Goal: Task Accomplishment & Management: Manage account settings

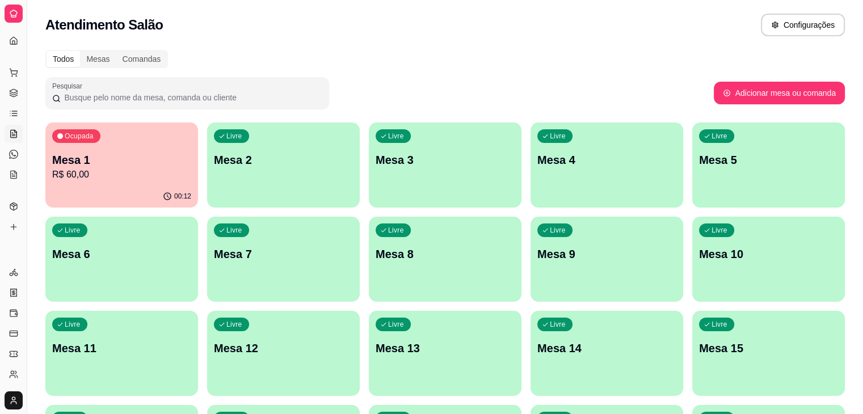
scroll to position [94, 0]
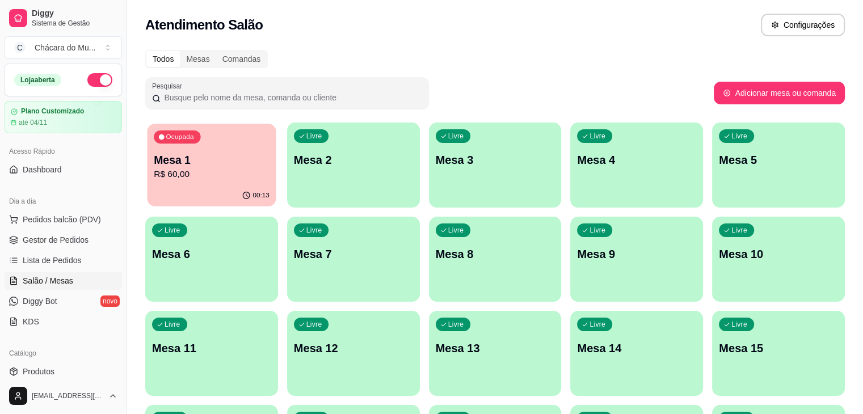
click at [194, 164] on p "Mesa 1" at bounding box center [212, 160] width 116 height 15
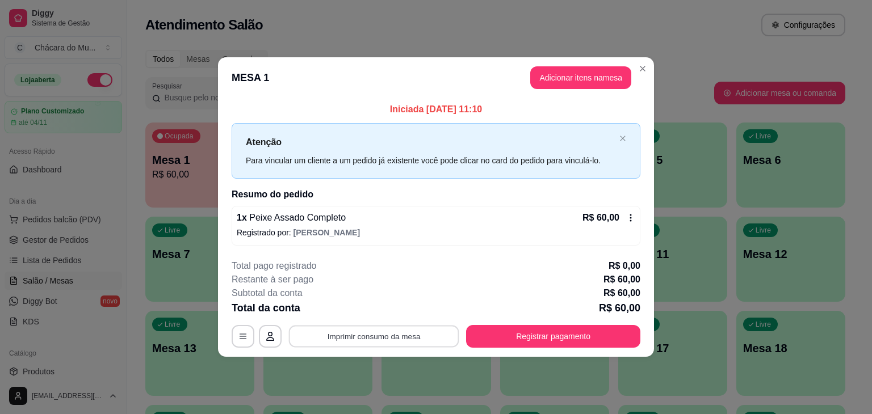
click at [321, 335] on button "Imprimir consumo da mesa" at bounding box center [374, 336] width 170 height 22
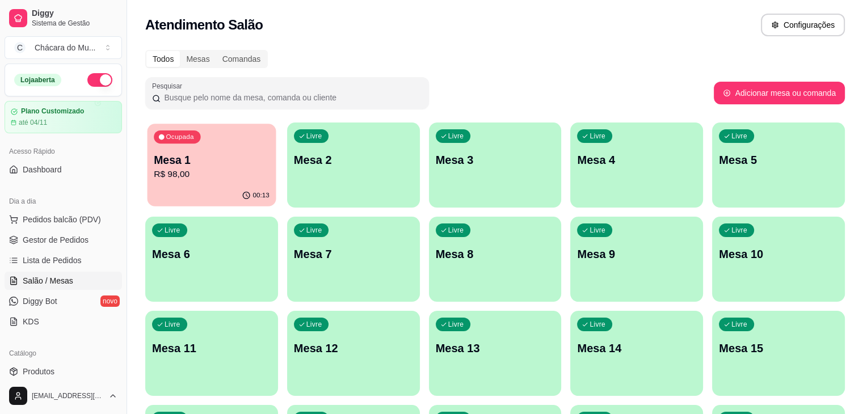
click at [223, 169] on p "R$ 98,00" at bounding box center [212, 174] width 116 height 13
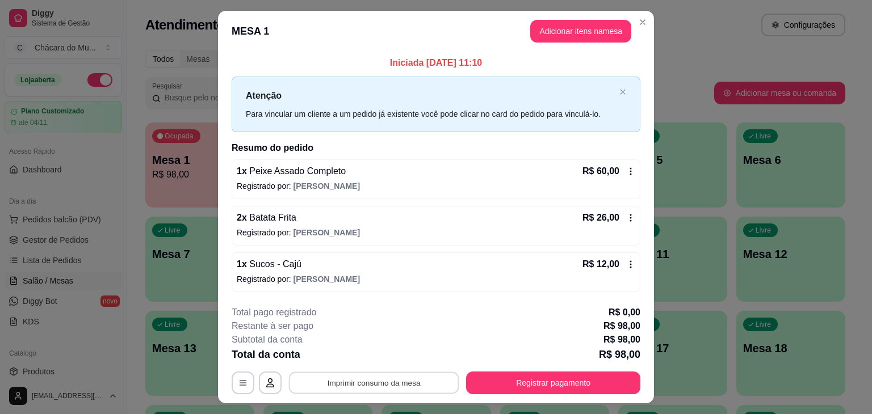
click at [332, 384] on button "Imprimir consumo da mesa" at bounding box center [374, 383] width 170 height 22
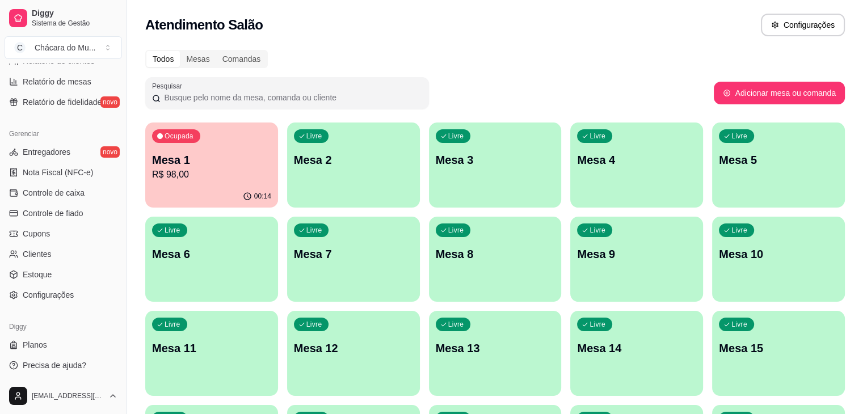
scroll to position [402, 0]
click at [43, 292] on span "Configurações" at bounding box center [48, 294] width 51 height 11
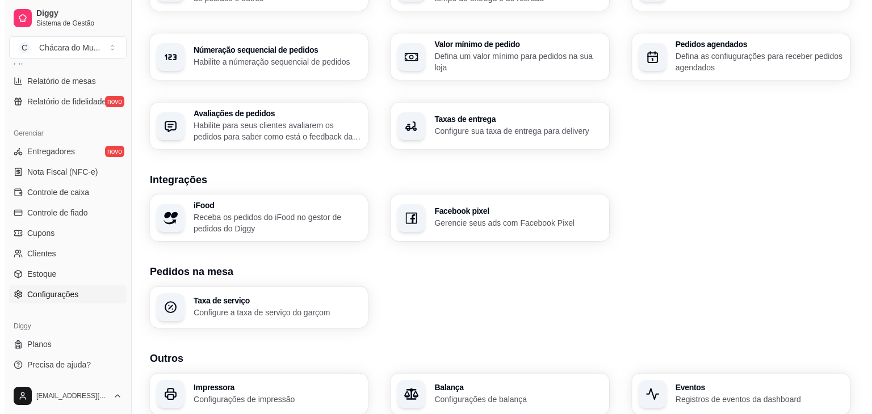
scroll to position [381, 0]
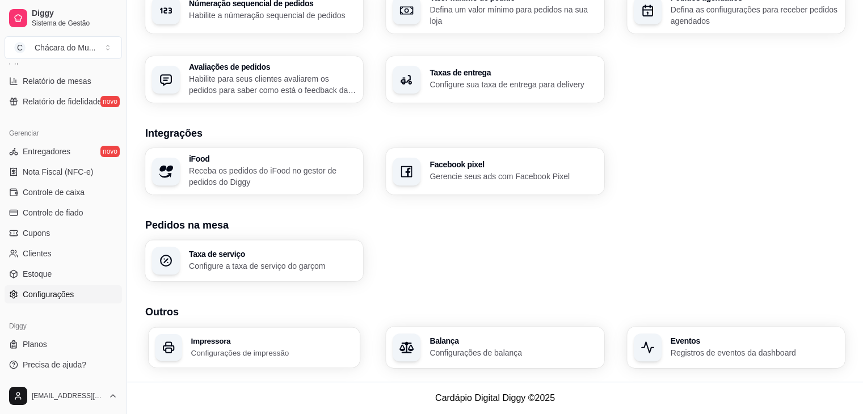
click at [313, 346] on div "Impressora Configurações de impressão" at bounding box center [272, 347] width 162 height 21
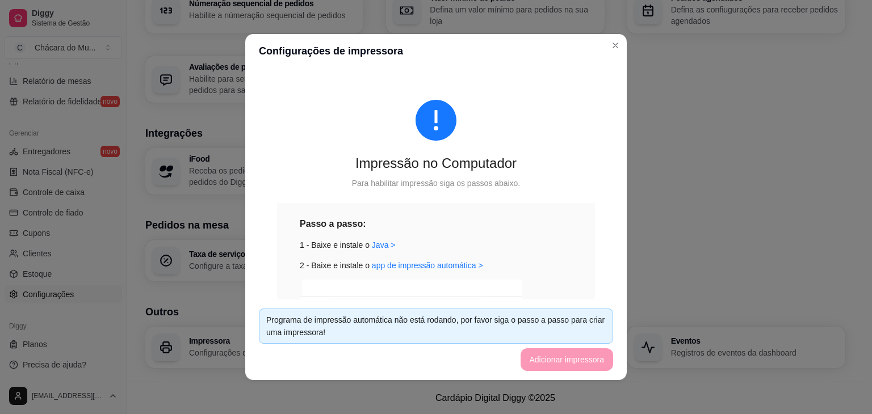
click at [411, 328] on div "Programa de impressão automática não está rodando, por favor siga o passo a pas…" at bounding box center [435, 326] width 339 height 25
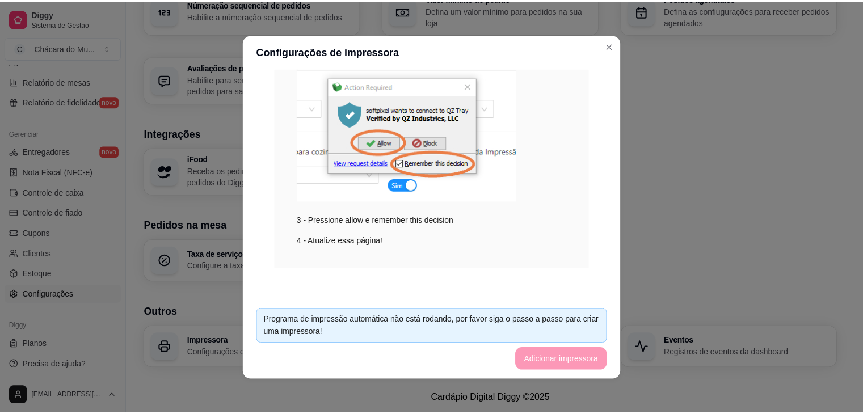
scroll to position [228, 0]
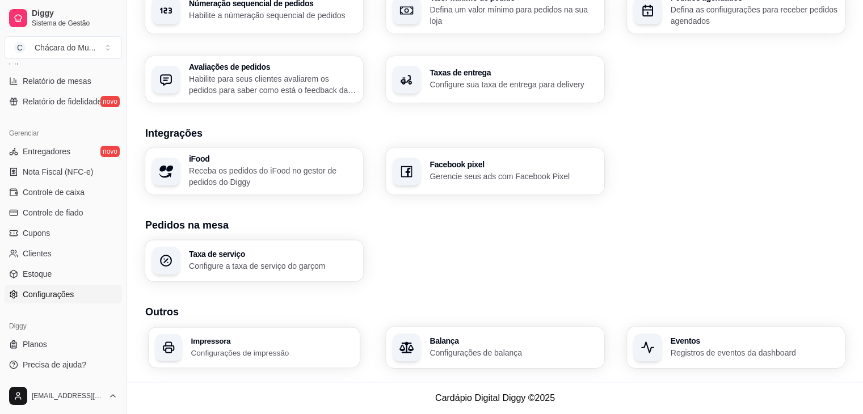
click at [185, 341] on div "Impressora Configurações de impressão" at bounding box center [255, 348] width 212 height 40
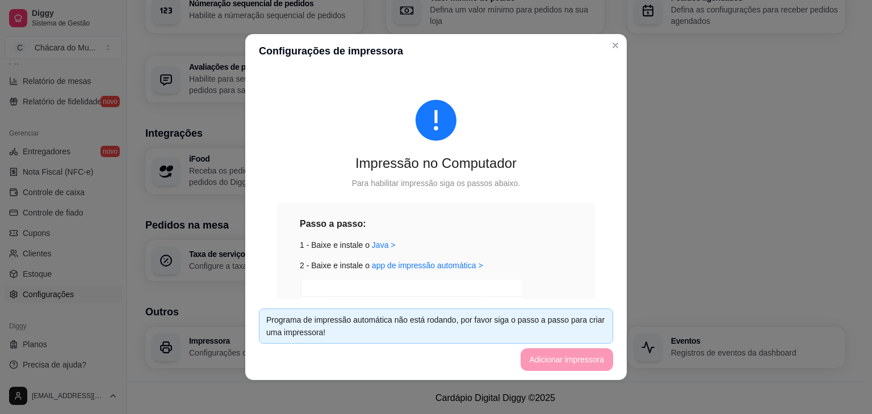
click at [416, 110] on icon "exclamation-circle" at bounding box center [436, 120] width 41 height 41
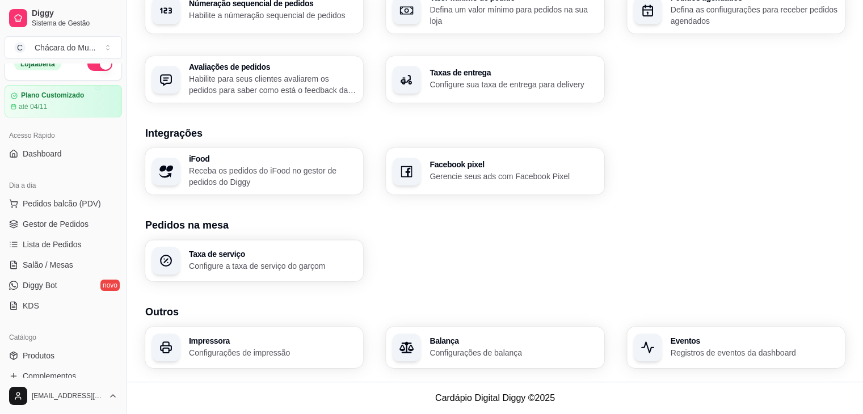
scroll to position [0, 0]
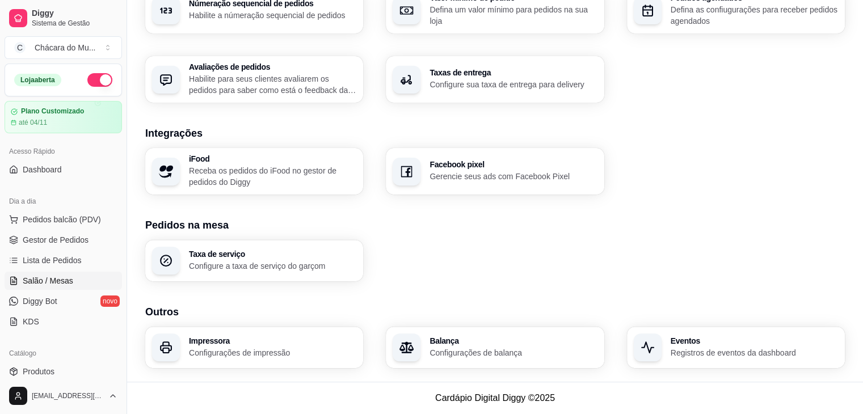
click at [30, 280] on span "Salão / Mesas" at bounding box center [48, 280] width 51 height 11
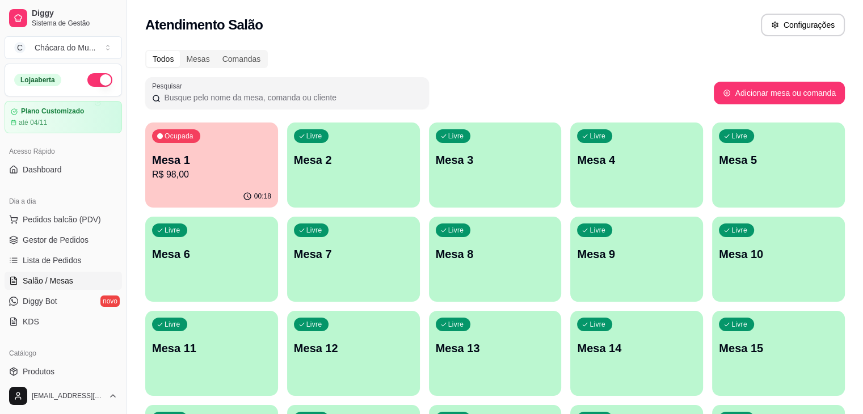
click at [46, 279] on span "Salão / Mesas" at bounding box center [48, 280] width 51 height 11
click at [690, 3] on div "Atendimento Salão Configurações" at bounding box center [495, 21] width 736 height 43
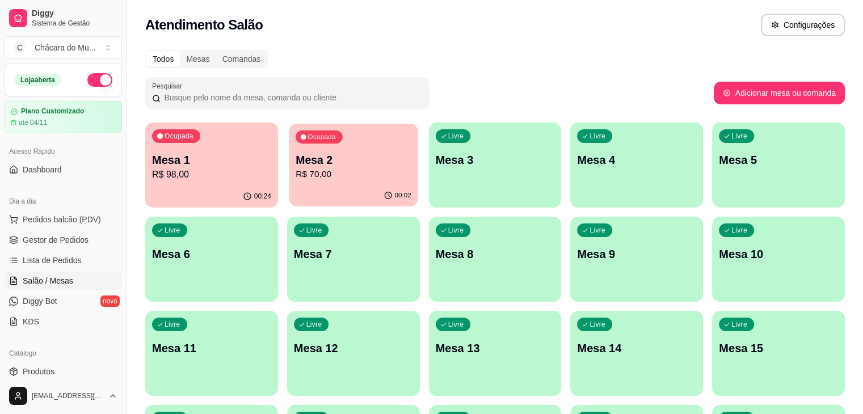
click at [296, 160] on p "Mesa 2" at bounding box center [354, 160] width 116 height 15
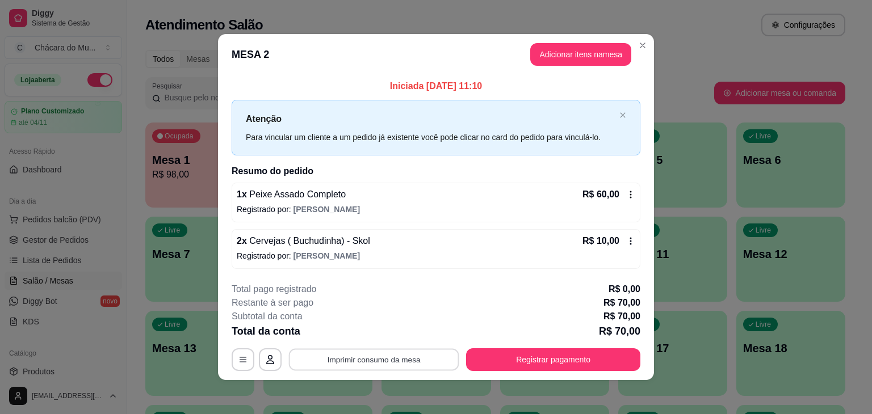
click at [384, 357] on button "Imprimir consumo da mesa" at bounding box center [374, 360] width 170 height 22
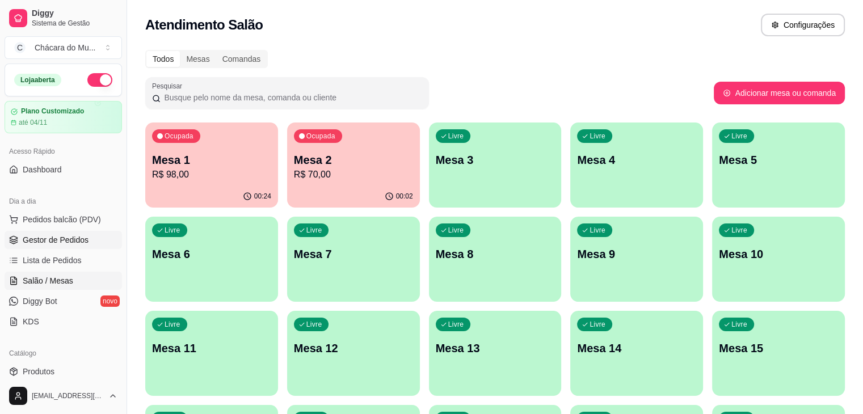
click at [54, 238] on span "Gestor de Pedidos" at bounding box center [56, 239] width 66 height 11
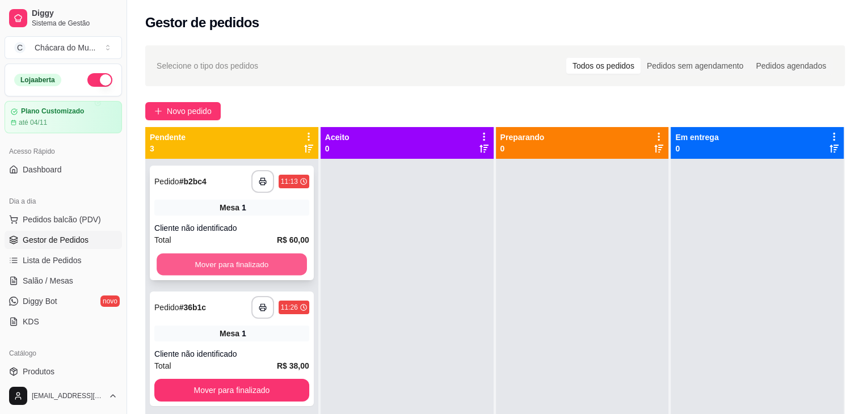
click at [220, 261] on button "Mover para finalizado" at bounding box center [232, 265] width 150 height 22
click at [220, 261] on div "Mover para finalizado" at bounding box center [231, 264] width 155 height 23
click at [220, 261] on button "Mover para finalizado" at bounding box center [232, 265] width 150 height 22
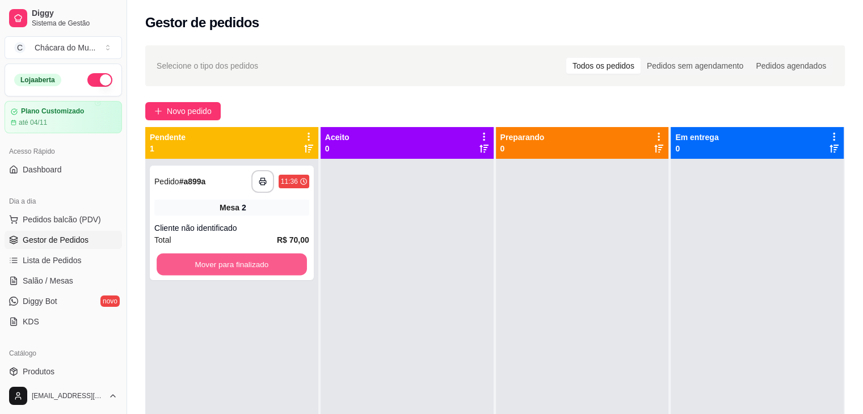
click at [220, 261] on button "Mover para finalizado" at bounding box center [232, 265] width 150 height 22
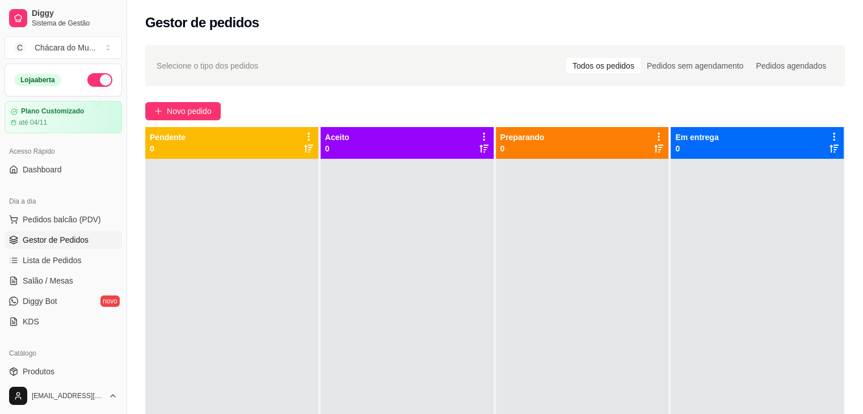
click at [58, 234] on span "Gestor de Pedidos" at bounding box center [56, 239] width 66 height 11
click at [45, 278] on span "Salão / Mesas" at bounding box center [48, 280] width 51 height 11
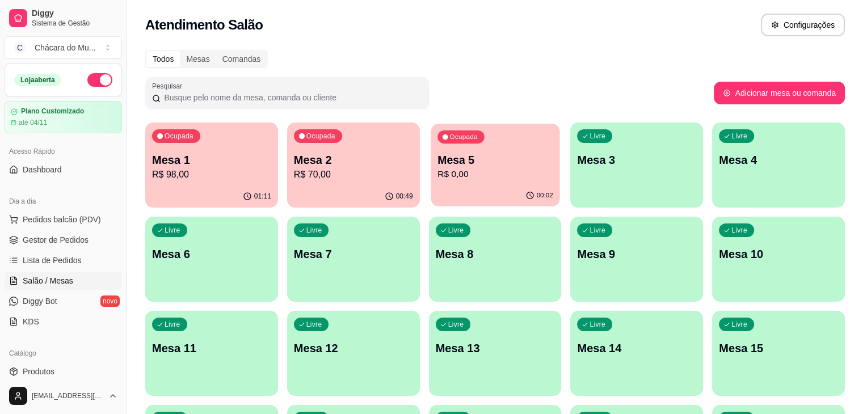
click at [459, 167] on p "Mesa 5" at bounding box center [496, 160] width 116 height 15
click at [450, 178] on p "R$ 0,00" at bounding box center [496, 174] width 116 height 13
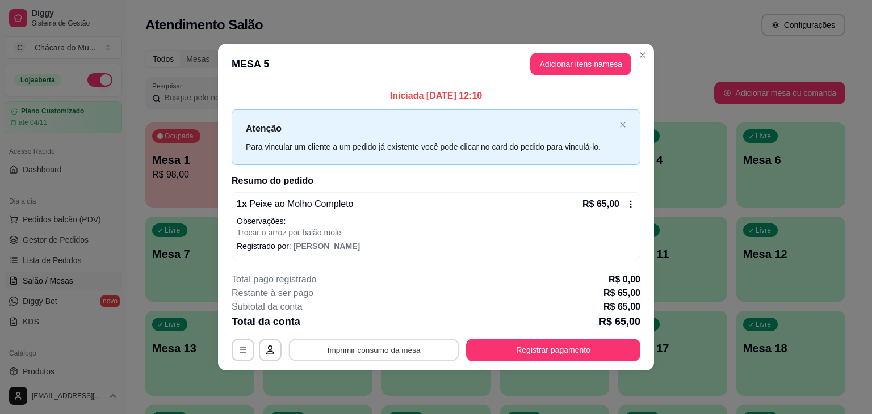
click at [385, 350] on button "Imprimir consumo da mesa" at bounding box center [374, 350] width 170 height 22
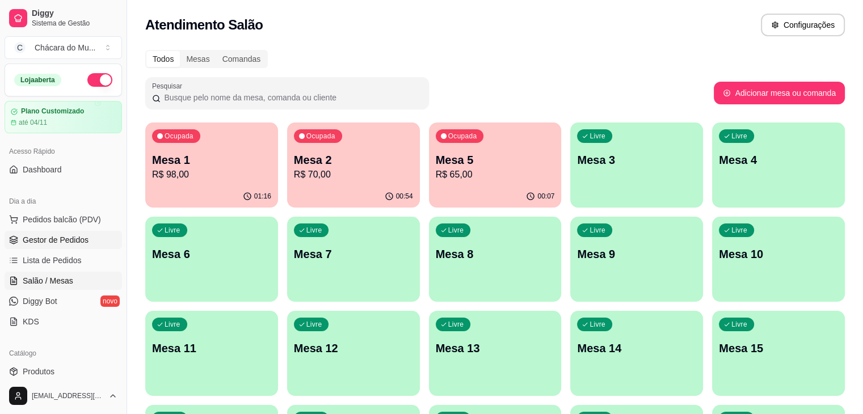
click at [39, 239] on span "Gestor de Pedidos" at bounding box center [56, 239] width 66 height 11
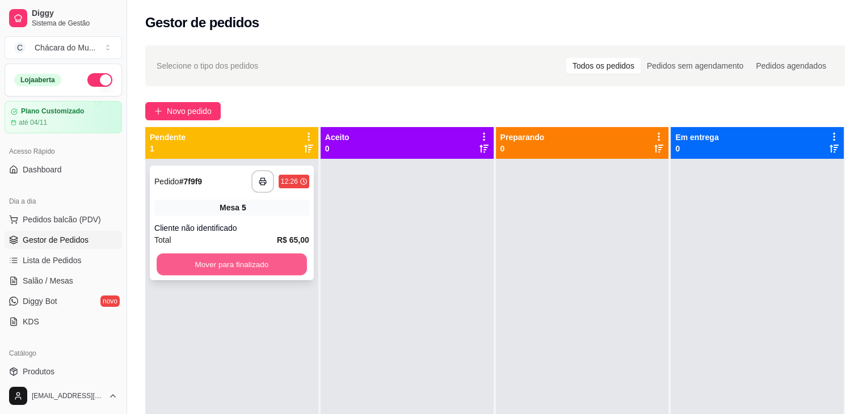
click at [220, 258] on button "Mover para finalizado" at bounding box center [232, 265] width 150 height 22
click at [186, 267] on button "Mover para finalizado" at bounding box center [232, 265] width 150 height 22
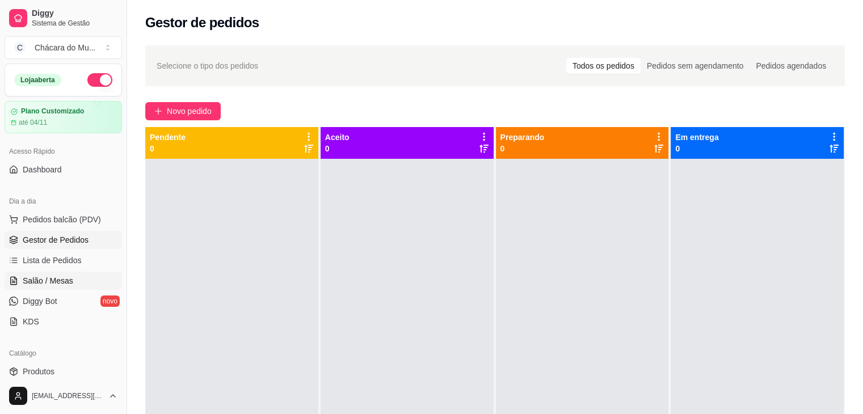
click at [64, 275] on span "Salão / Mesas" at bounding box center [48, 280] width 51 height 11
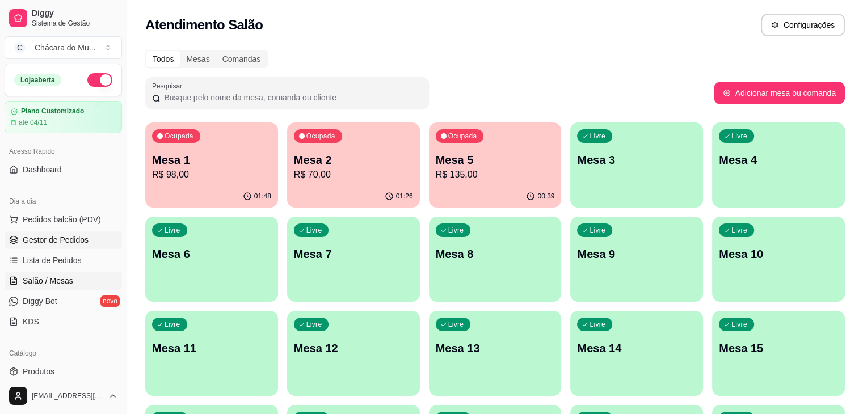
click at [45, 244] on span "Gestor de Pedidos" at bounding box center [56, 239] width 66 height 11
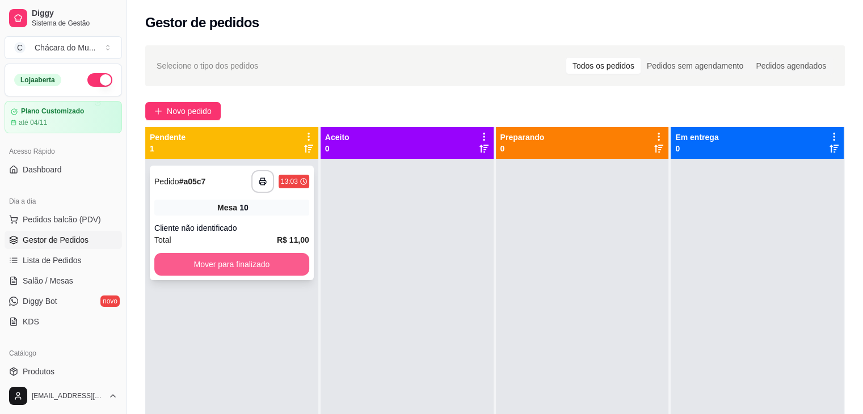
click at [214, 267] on button "Mover para finalizado" at bounding box center [231, 264] width 155 height 23
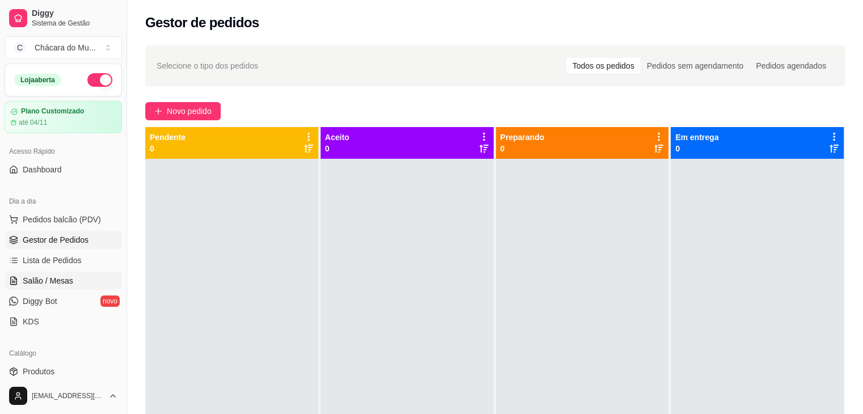
click at [36, 278] on span "Salão / Mesas" at bounding box center [48, 280] width 51 height 11
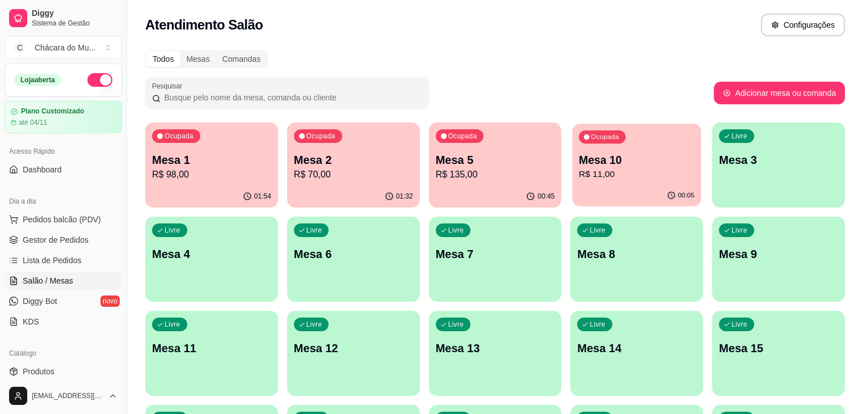
click at [580, 161] on p "Mesa 10" at bounding box center [638, 160] width 116 height 15
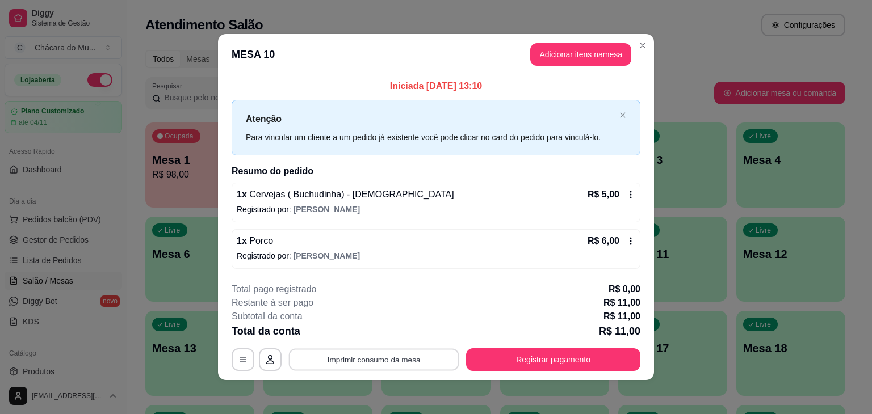
click at [396, 362] on button "Imprimir consumo da mesa" at bounding box center [374, 360] width 170 height 22
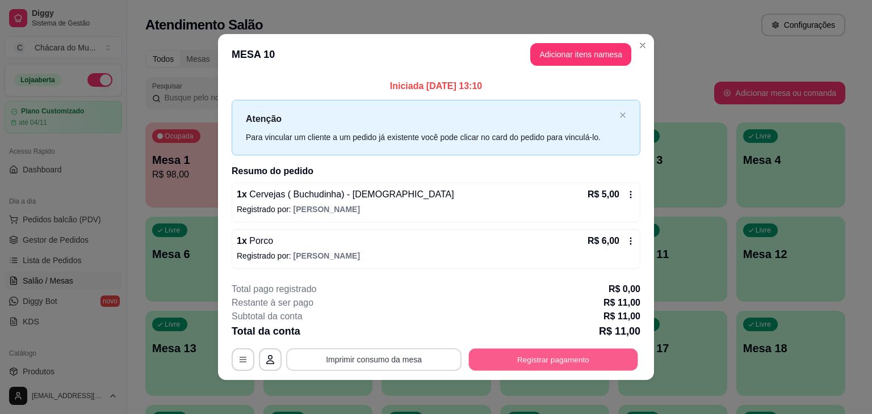
click at [531, 359] on button "Registrar pagamento" at bounding box center [553, 360] width 169 height 22
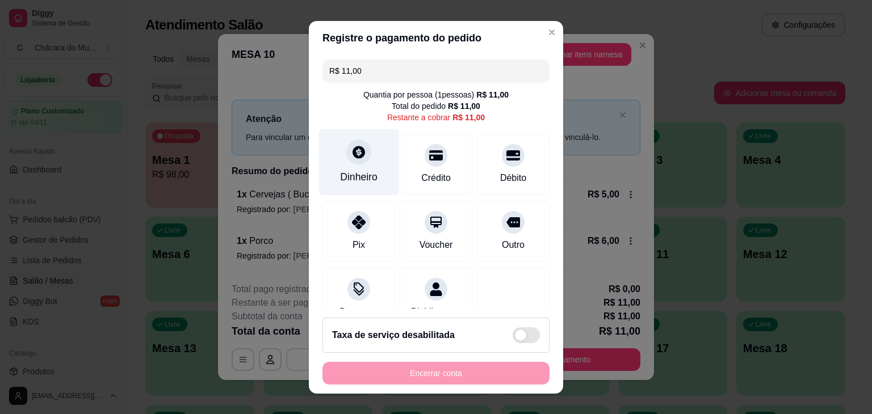
click at [357, 169] on div "Dinheiro" at bounding box center [359, 162] width 80 height 66
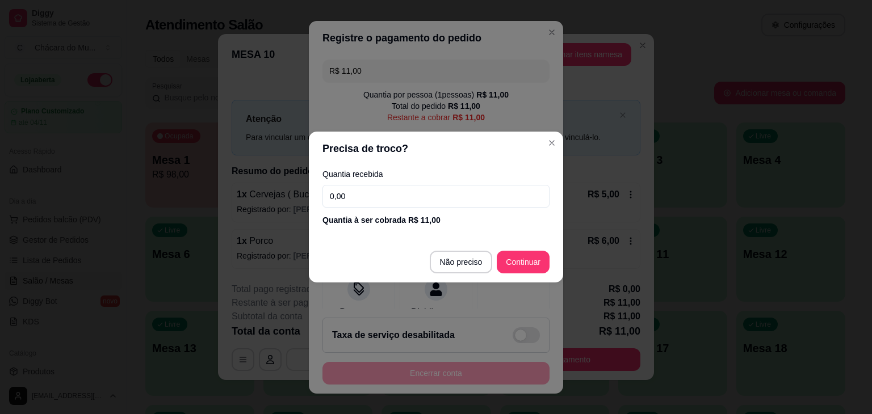
click at [353, 196] on input "0,00" at bounding box center [435, 196] width 227 height 23
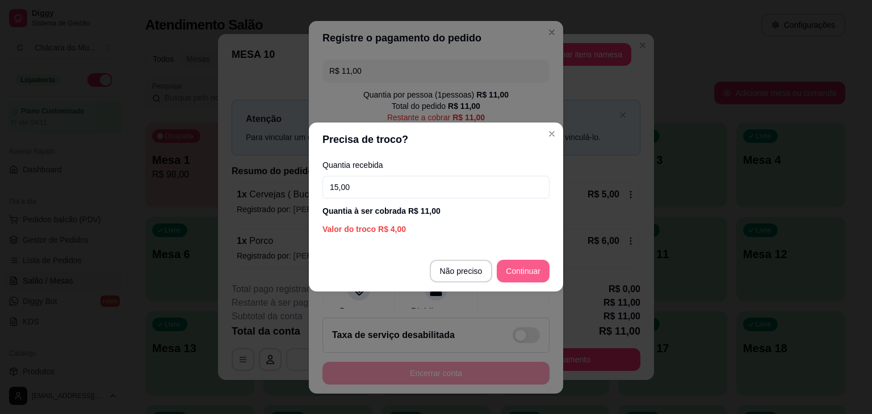
type input "15,00"
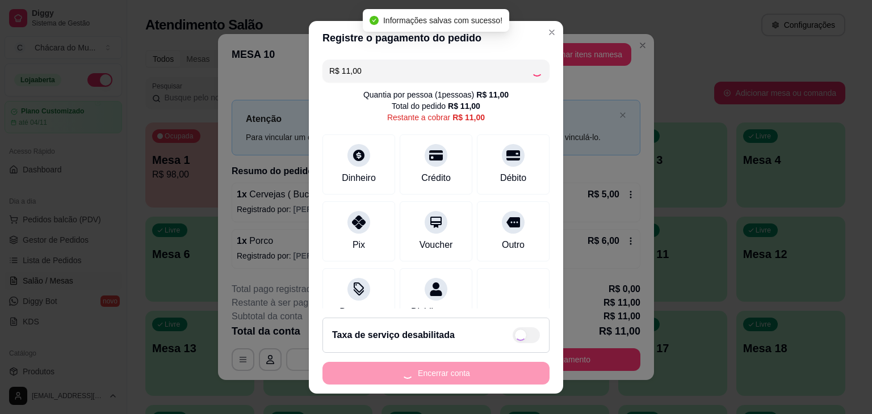
type input "R$ 0,00"
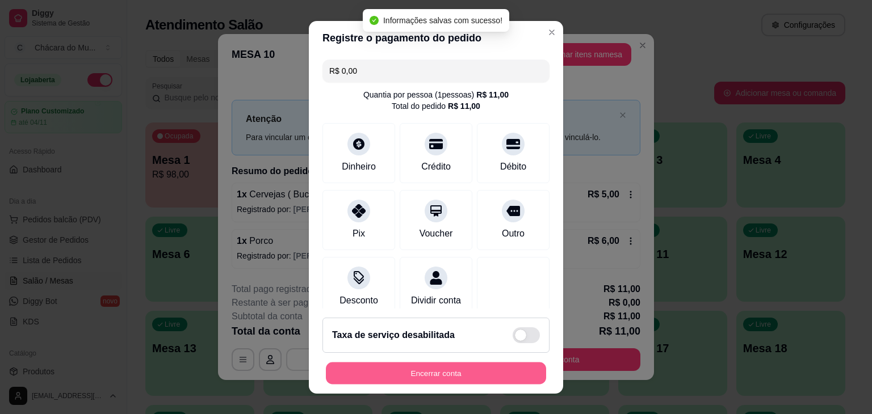
click at [441, 376] on button "Encerrar conta" at bounding box center [436, 373] width 220 height 22
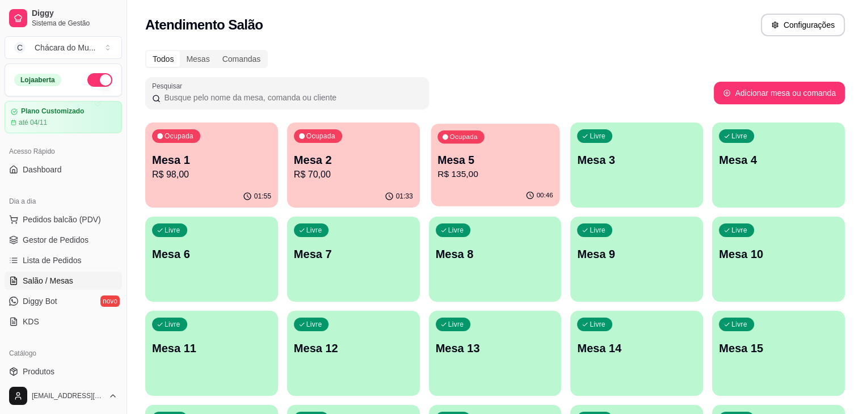
click at [438, 165] on p "Mesa 5" at bounding box center [496, 160] width 116 height 15
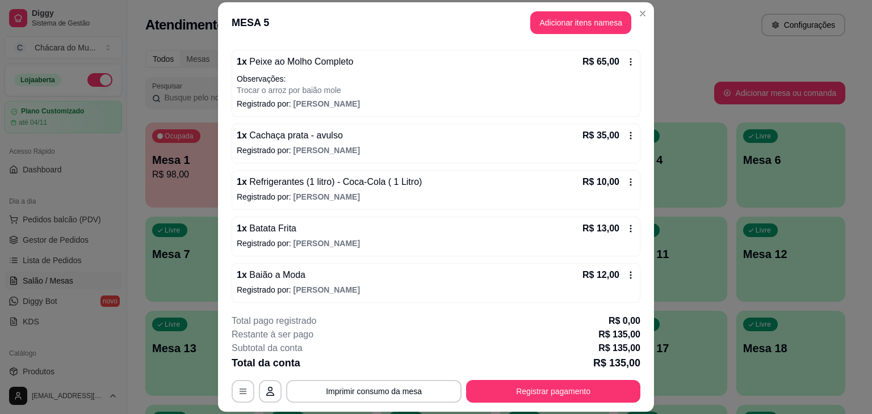
scroll to position [101, 0]
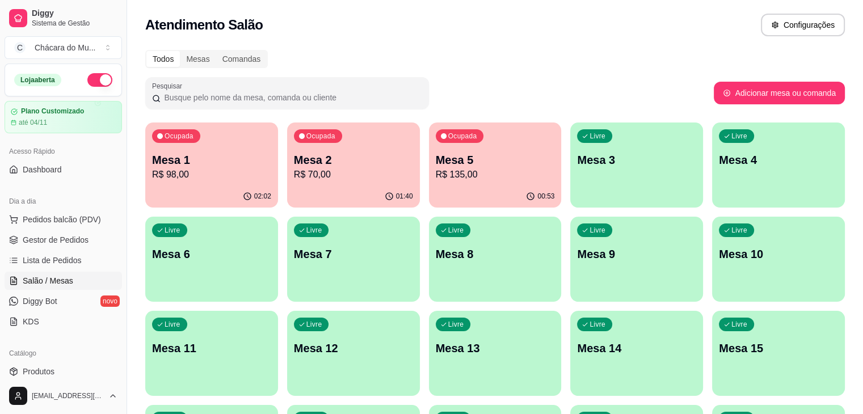
click at [638, 11] on div "Atendimento Salão Configurações" at bounding box center [495, 21] width 736 height 43
click at [61, 248] on link "Gestor de Pedidos" at bounding box center [64, 240] width 118 height 18
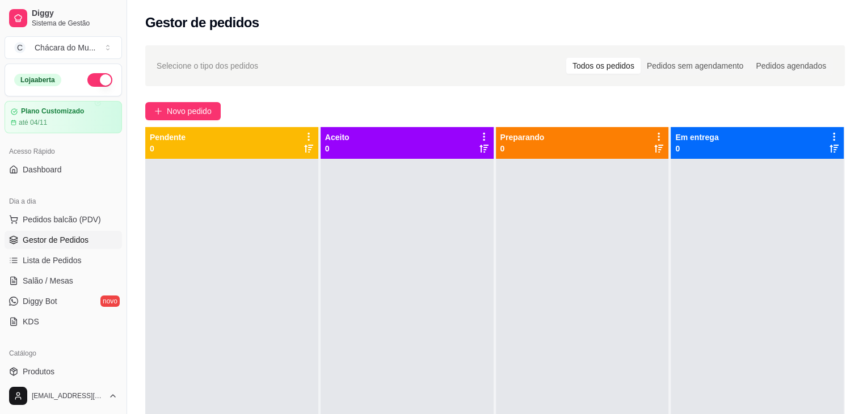
click at [61, 248] on link "Gestor de Pedidos" at bounding box center [64, 240] width 118 height 18
click at [55, 282] on span "Salão / Mesas" at bounding box center [48, 280] width 51 height 11
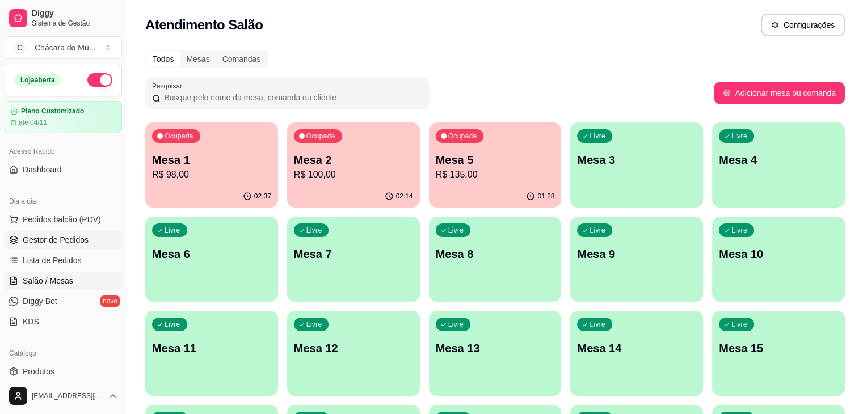
click at [43, 239] on span "Gestor de Pedidos" at bounding box center [56, 239] width 66 height 11
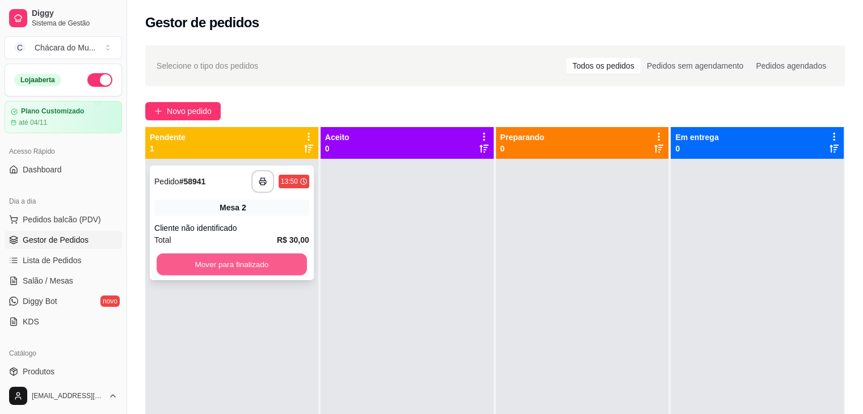
click at [197, 259] on button "Mover para finalizado" at bounding box center [232, 265] width 150 height 22
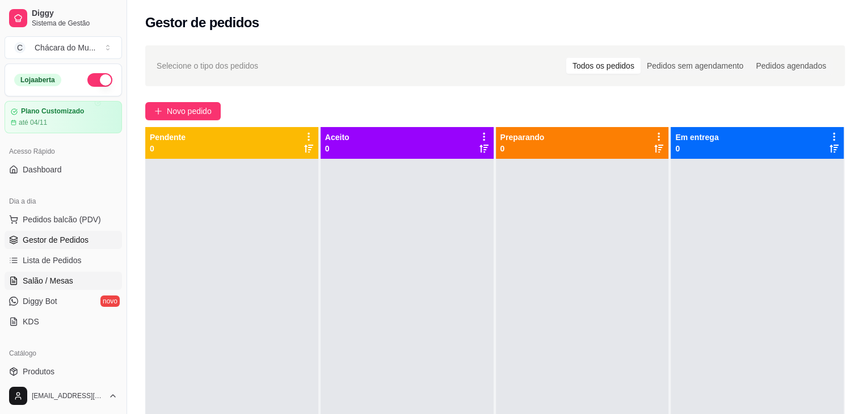
click at [36, 279] on span "Salão / Mesas" at bounding box center [48, 280] width 51 height 11
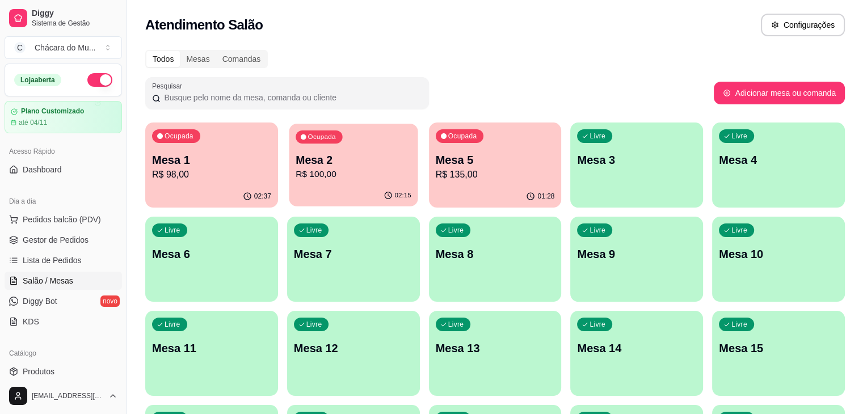
click at [297, 151] on div "Ocupada Mesa 2 R$ 100,00" at bounding box center [353, 154] width 129 height 61
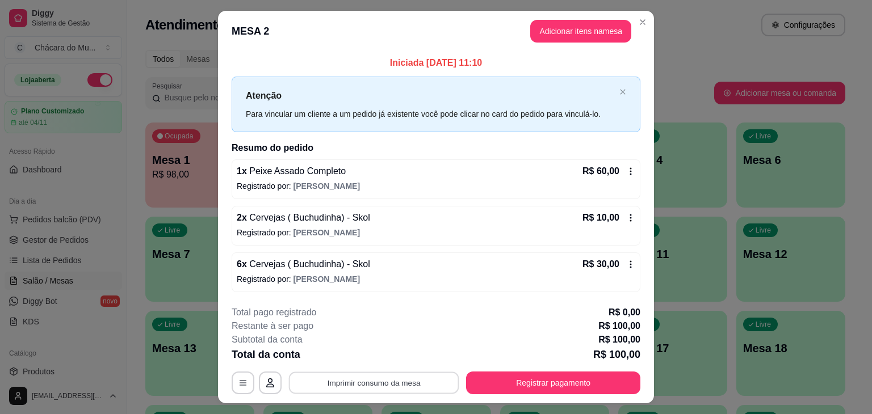
click at [357, 379] on button "Imprimir consumo da mesa" at bounding box center [374, 383] width 170 height 22
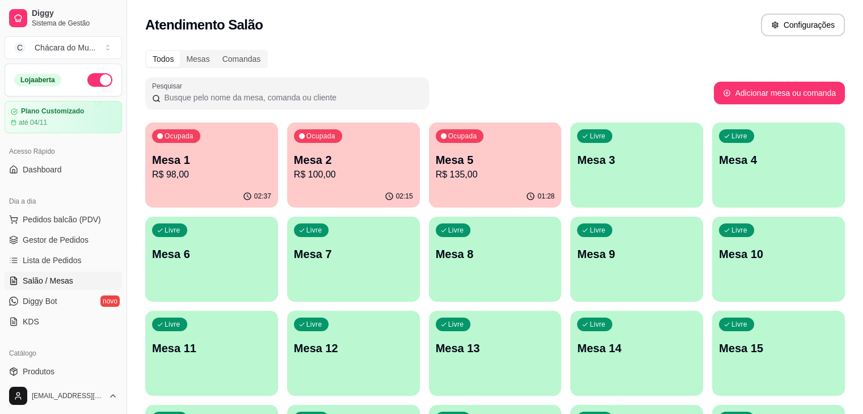
click at [302, 157] on p "Mesa 2" at bounding box center [353, 160] width 119 height 16
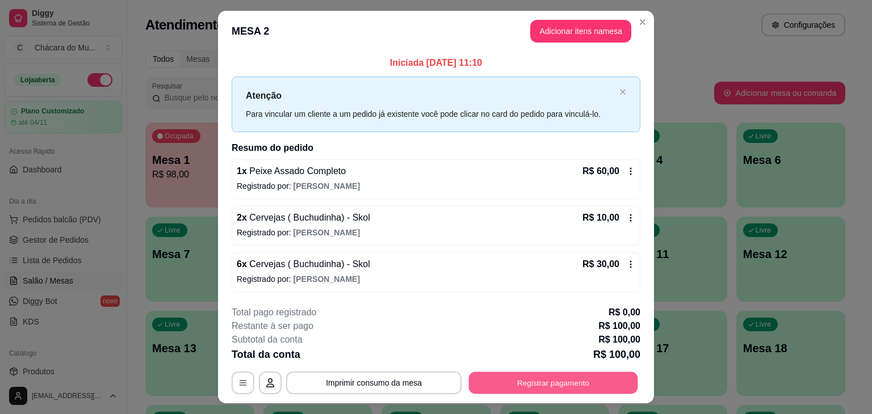
click at [559, 382] on button "Registrar pagamento" at bounding box center [553, 383] width 169 height 22
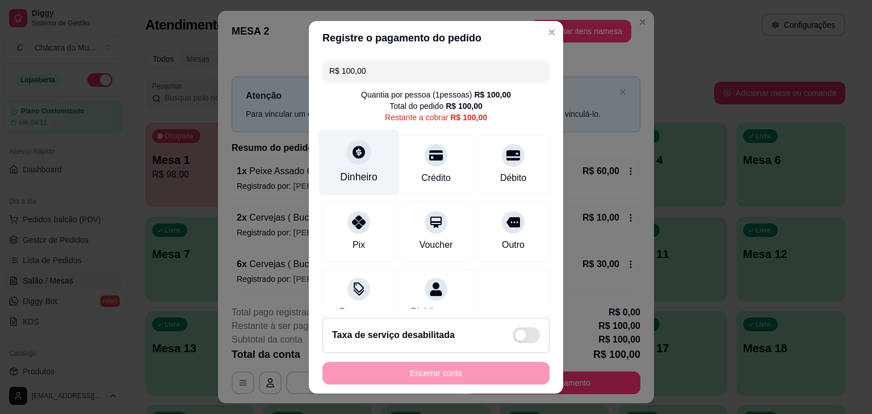
click at [354, 166] on div "Dinheiro" at bounding box center [359, 162] width 80 height 66
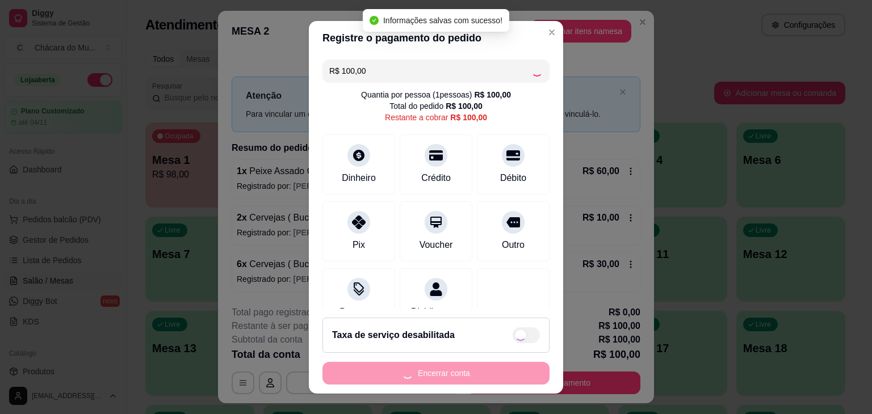
type input "R$ 0,00"
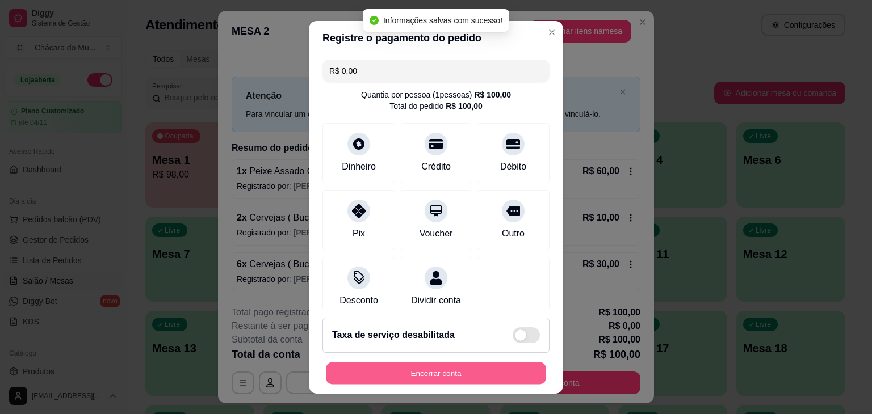
click at [454, 371] on button "Encerrar conta" at bounding box center [436, 373] width 220 height 22
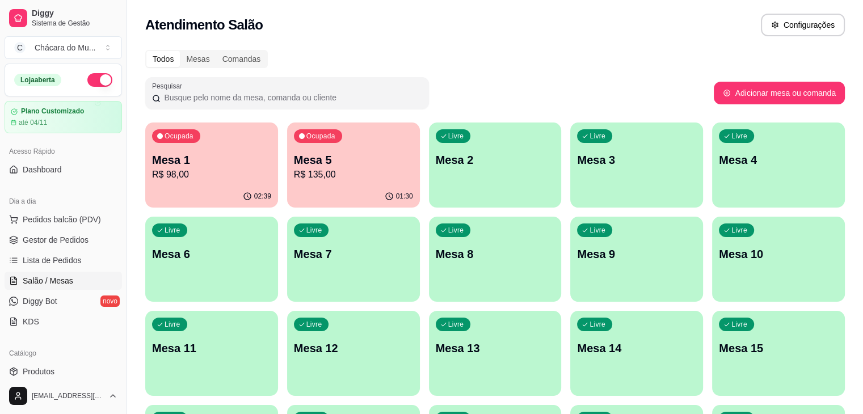
click at [192, 163] on p "Mesa 1" at bounding box center [211, 160] width 119 height 16
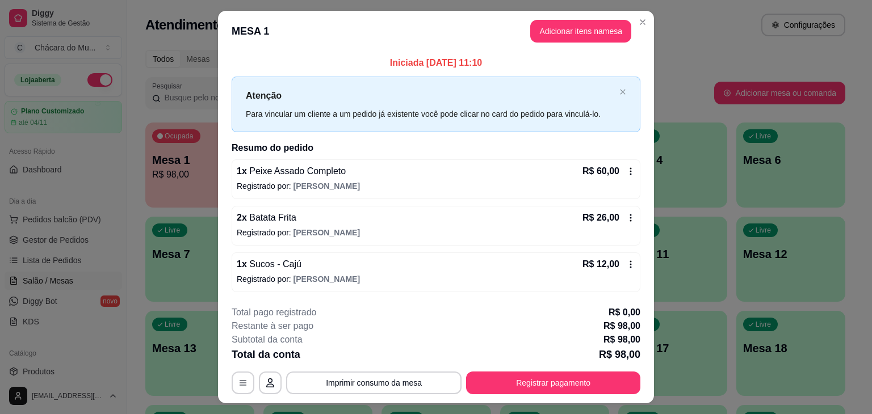
click at [287, 223] on span "Batata Frita" at bounding box center [271, 218] width 49 height 10
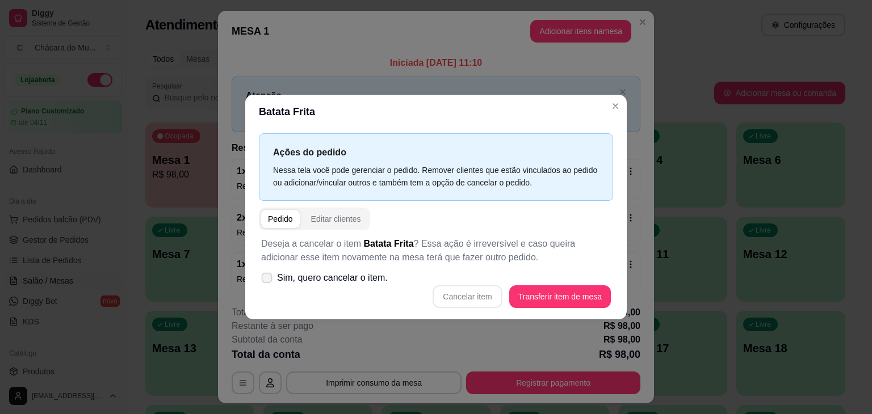
click at [267, 278] on icon at bounding box center [266, 278] width 9 height 6
click at [267, 280] on input "Sim, quero cancelar o item." at bounding box center [264, 283] width 7 height 7
checkbox input "true"
click at [488, 299] on button "Cancelar item" at bounding box center [468, 297] width 68 height 22
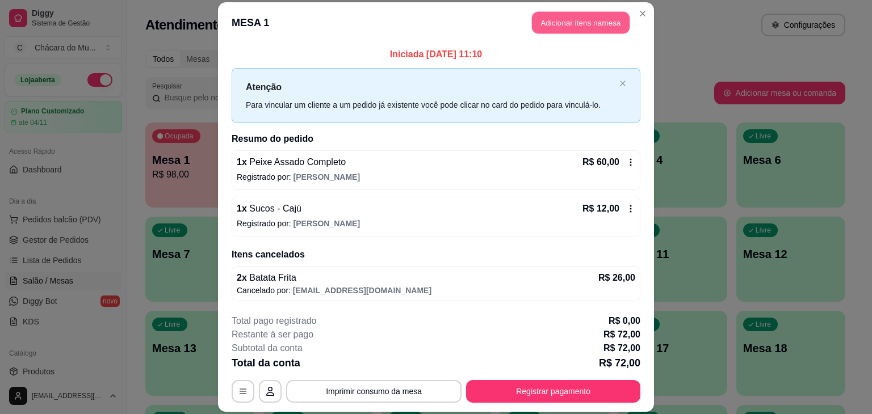
click at [584, 14] on button "Adicionar itens na mesa" at bounding box center [581, 22] width 98 height 22
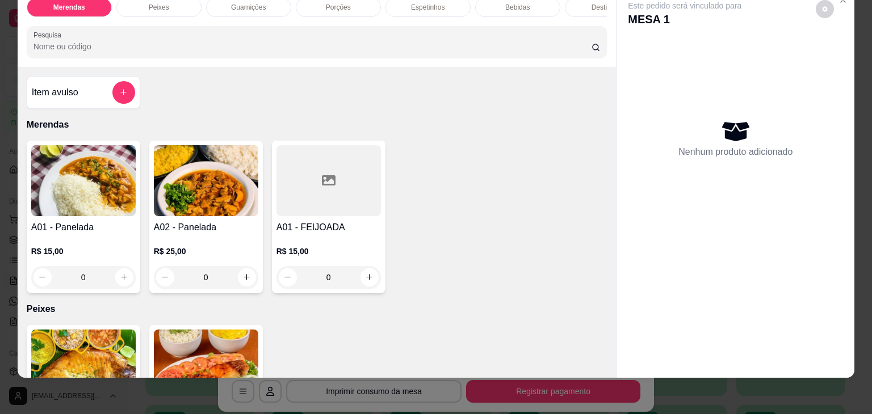
scroll to position [28, 0]
click at [513, 252] on div "A01 - Panelada R$ 15,00 0 A02 - Panelada R$ 25,00 0 A01 - FEIJOADA R$ 15,00 0" at bounding box center [317, 217] width 581 height 153
click at [313, 98] on div "Item avulso Merendas A01 - Panelada R$ 15,00 0 A02 - Panelada R$ 25,00 0 A01 - …" at bounding box center [317, 222] width 599 height 311
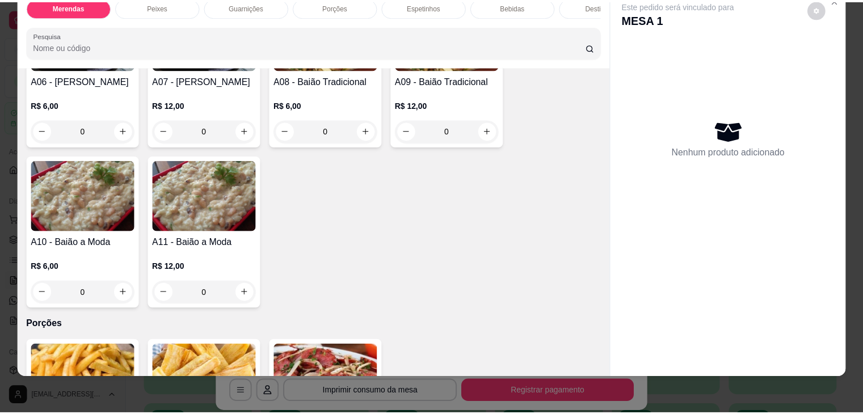
scroll to position [794, 0]
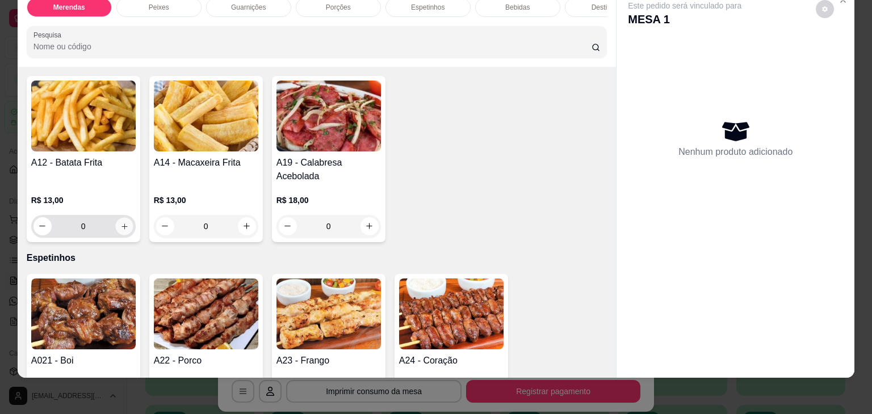
click at [120, 228] on icon "increase-product-quantity" at bounding box center [124, 227] width 9 height 9
type input "1"
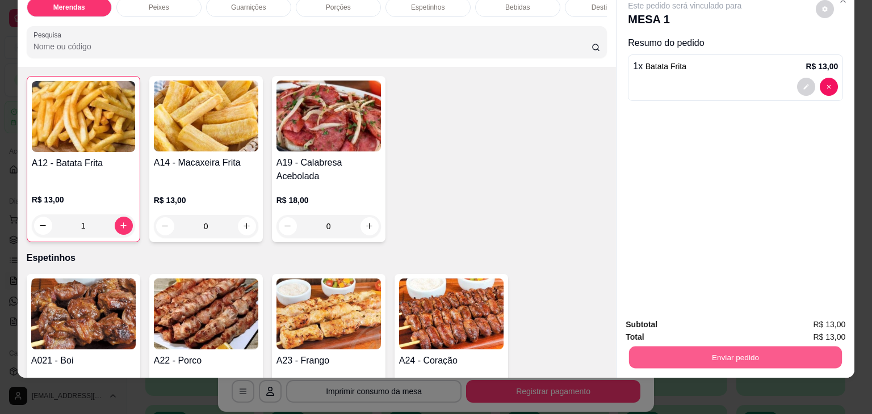
click at [695, 350] on button "Enviar pedido" at bounding box center [735, 358] width 213 height 22
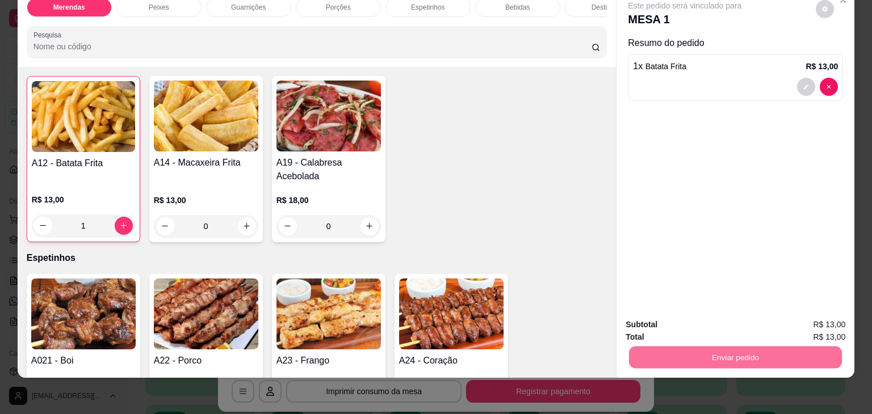
click at [815, 314] on button "Enviar pedido" at bounding box center [816, 321] width 62 height 21
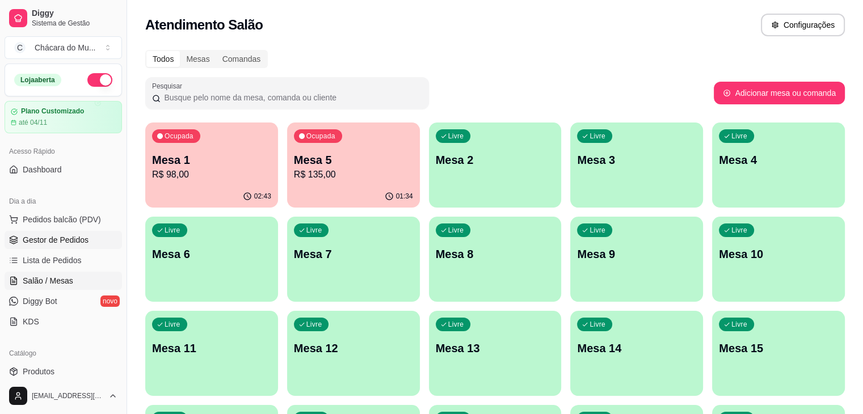
click at [57, 237] on span "Gestor de Pedidos" at bounding box center [56, 239] width 66 height 11
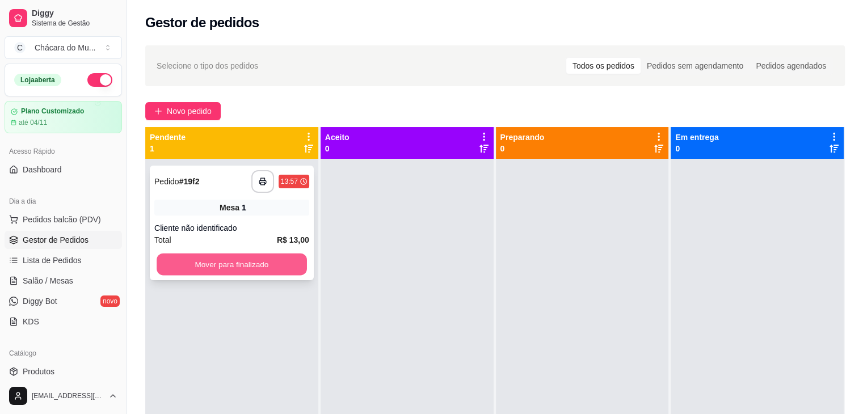
click at [236, 263] on button "Mover para finalizado" at bounding box center [232, 265] width 150 height 22
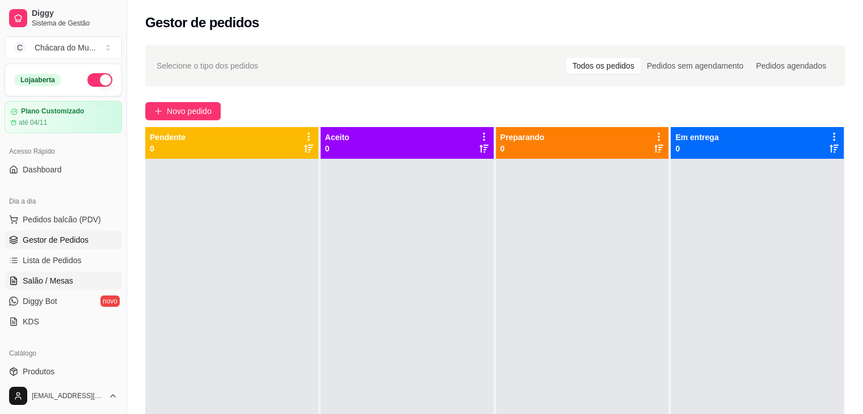
click at [50, 278] on span "Salão / Mesas" at bounding box center [48, 280] width 51 height 11
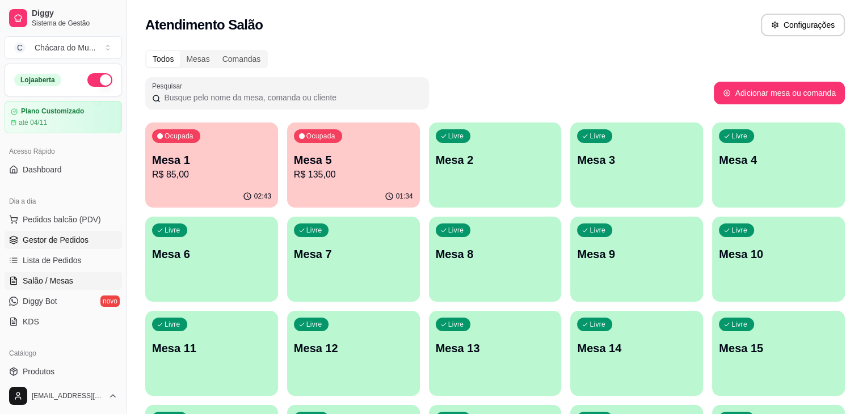
click at [57, 240] on span "Gestor de Pedidos" at bounding box center [56, 239] width 66 height 11
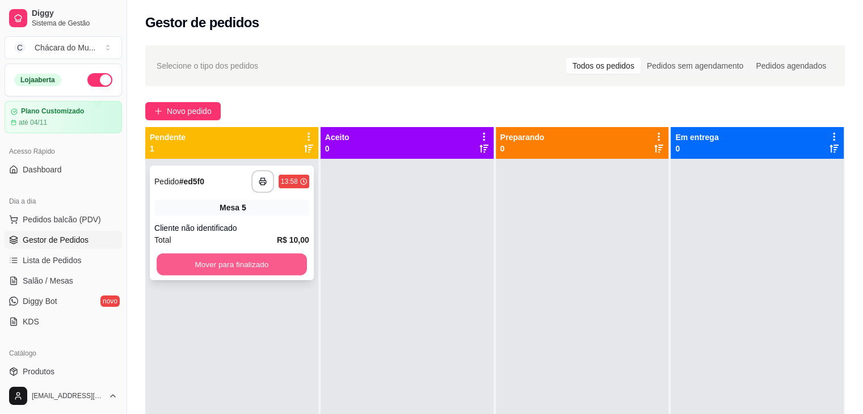
click at [211, 268] on button "Mover para finalizado" at bounding box center [232, 265] width 150 height 22
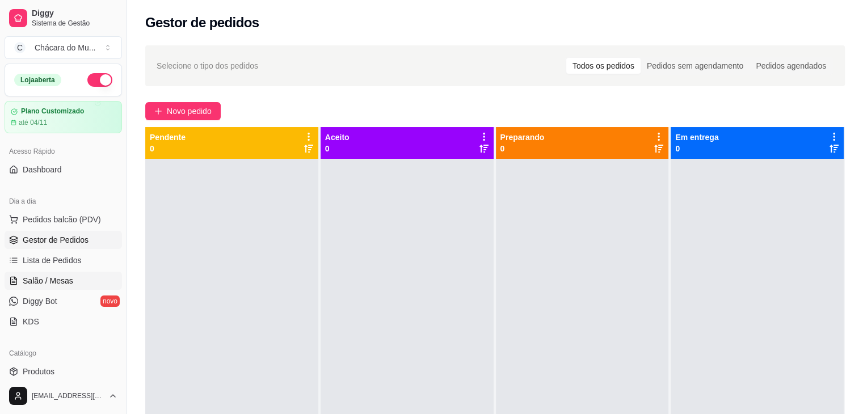
click at [44, 276] on span "Salão / Mesas" at bounding box center [48, 280] width 51 height 11
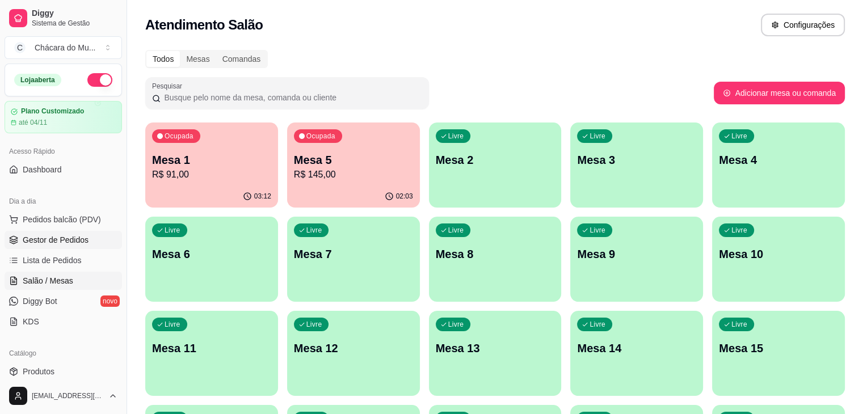
click at [53, 239] on span "Gestor de Pedidos" at bounding box center [56, 239] width 66 height 11
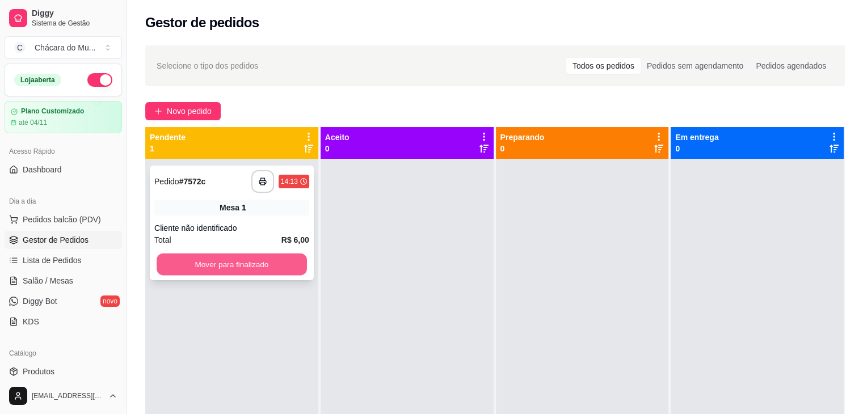
click at [230, 267] on button "Mover para finalizado" at bounding box center [232, 265] width 150 height 22
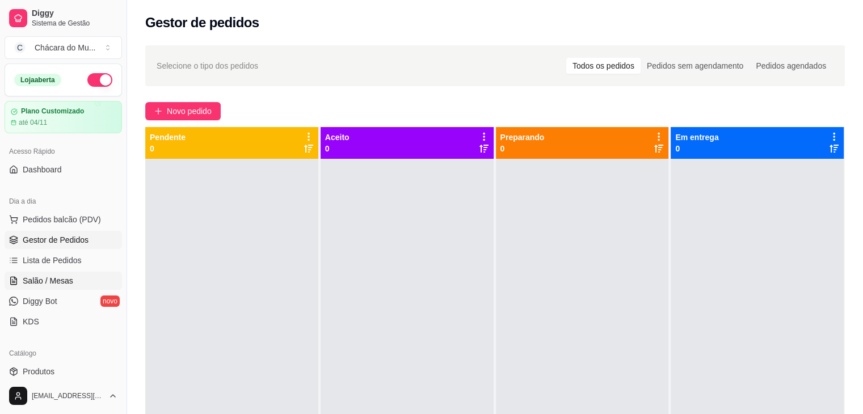
click at [43, 283] on span "Salão / Mesas" at bounding box center [48, 280] width 51 height 11
